Goal: Use online tool/utility: Utilize a website feature to perform a specific function

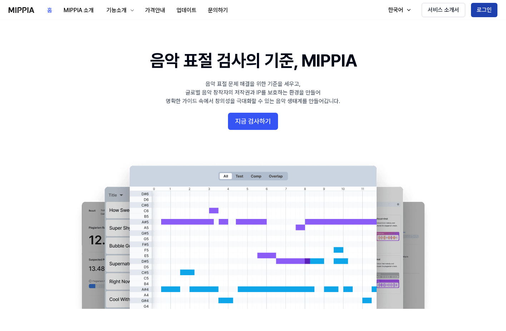
click at [486, 10] on button "로그인" at bounding box center [484, 10] width 26 height 14
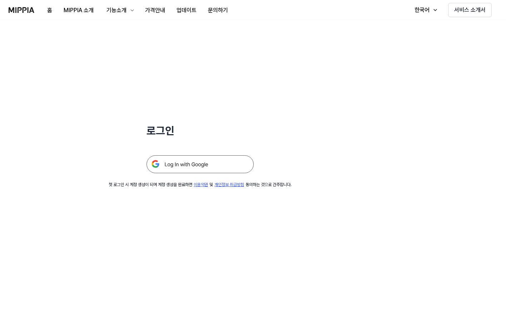
click at [206, 164] on img at bounding box center [200, 164] width 107 height 18
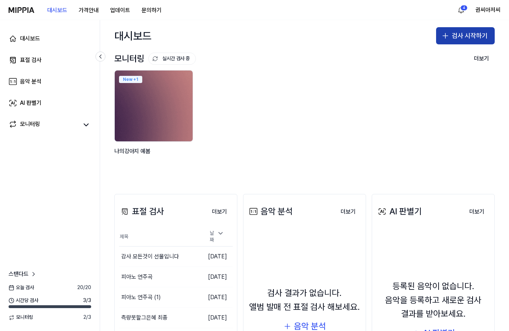
click at [471, 35] on button "검사 시작하기" at bounding box center [465, 35] width 59 height 17
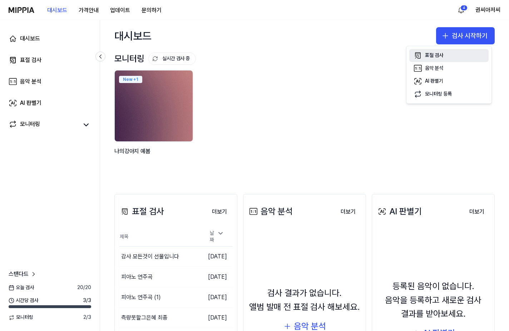
click at [434, 53] on div "표절 검사" at bounding box center [434, 55] width 18 height 7
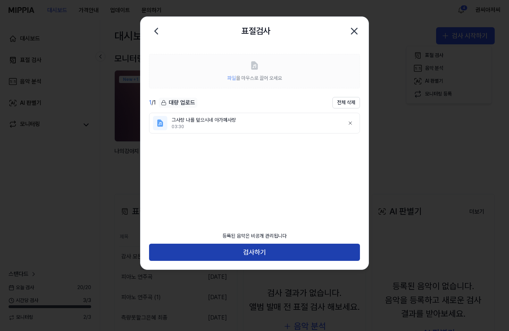
click at [262, 251] on button "검사하기" at bounding box center [254, 251] width 211 height 17
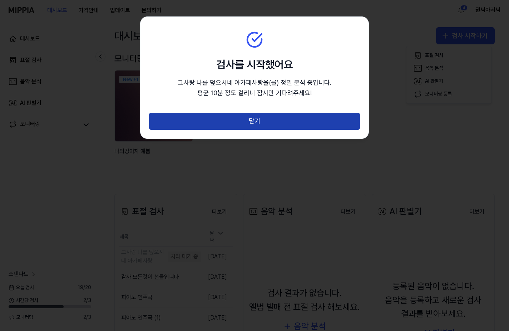
click at [257, 118] on button "닫기" at bounding box center [254, 121] width 211 height 17
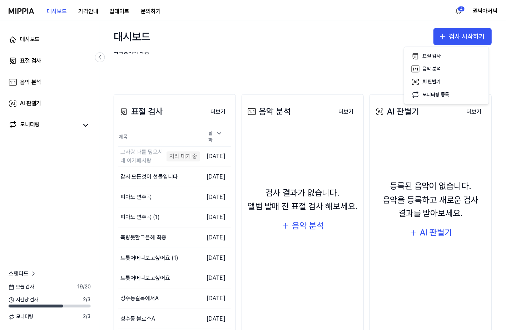
scroll to position [107, 0]
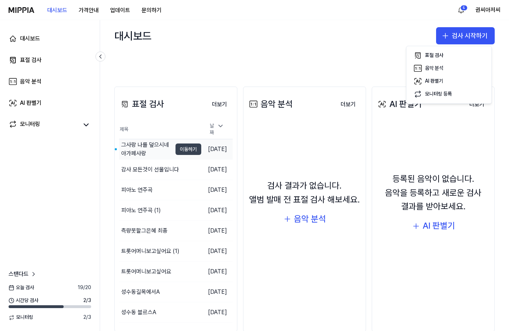
click at [182, 147] on button "이동하기" at bounding box center [189, 148] width 26 height 11
